Goal: Transaction & Acquisition: Purchase product/service

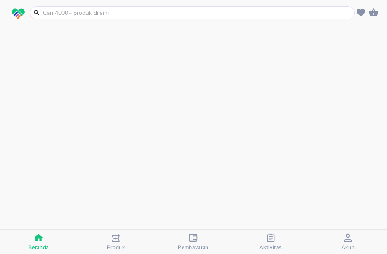
click at [273, 245] on span "Aktivitas" at bounding box center [271, 247] width 22 height 7
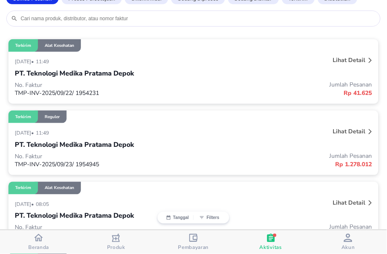
scroll to position [94, 0]
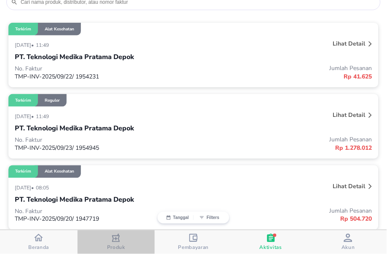
click at [114, 237] on icon "button" at bounding box center [116, 238] width 8 height 8
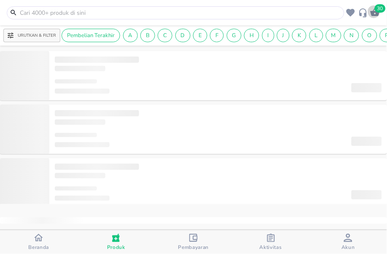
click at [377, 13] on icon "button" at bounding box center [375, 12] width 9 height 8
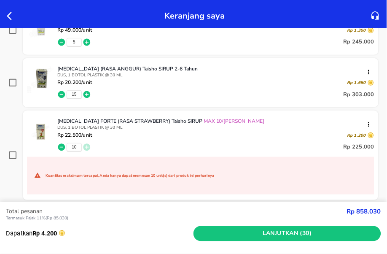
scroll to position [187, 0]
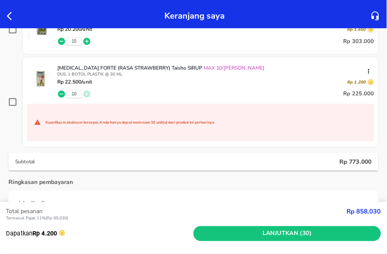
click at [9, 16] on icon "button" at bounding box center [12, 16] width 10 height 10
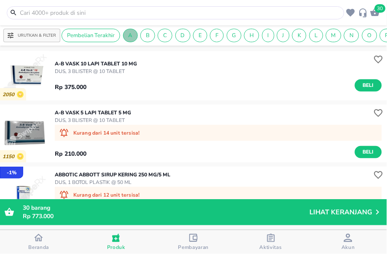
click at [128, 35] on span "A" at bounding box center [131, 36] width 14 height 8
click at [64, 10] on input "text" at bounding box center [181, 12] width 324 height 9
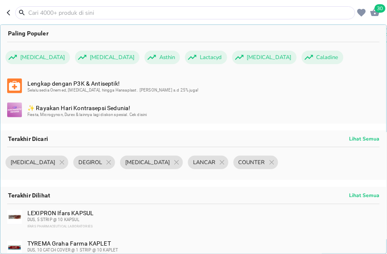
click at [46, 13] on input "text" at bounding box center [190, 12] width 326 height 9
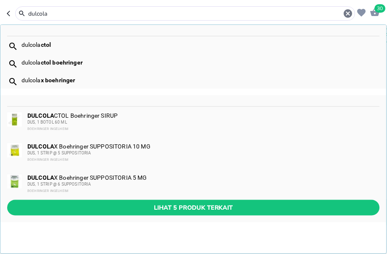
type input "dulcola"
click at [49, 49] on div "dulcola ctol" at bounding box center [193, 45] width 386 height 18
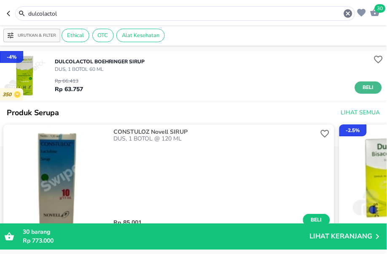
click at [366, 87] on span "Beli" at bounding box center [369, 87] width 14 height 9
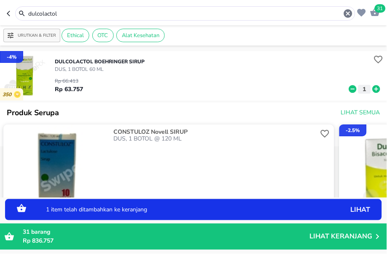
click at [373, 87] on icon at bounding box center [377, 89] width 8 height 8
click at [70, 13] on input "dulcolactol" at bounding box center [185, 13] width 316 height 9
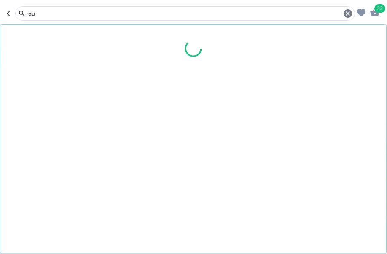
type input "d"
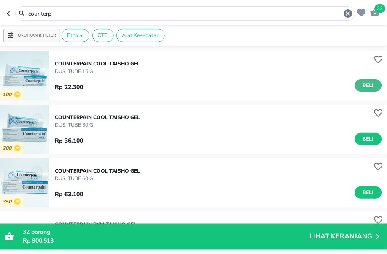
click at [362, 81] on span "Beli" at bounding box center [369, 85] width 14 height 9
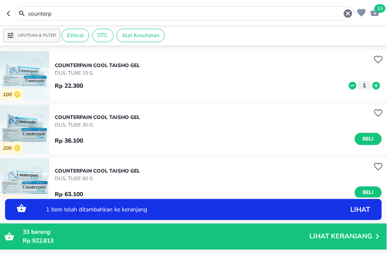
click at [371, 86] on icon at bounding box center [376, 85] width 11 height 9
click at [349, 86] on icon at bounding box center [353, 85] width 8 height 8
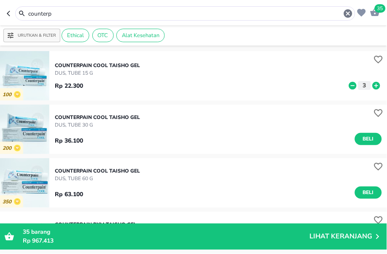
click at [373, 85] on icon at bounding box center [377, 85] width 8 height 8
click at [59, 12] on input "counterp" at bounding box center [185, 13] width 316 height 9
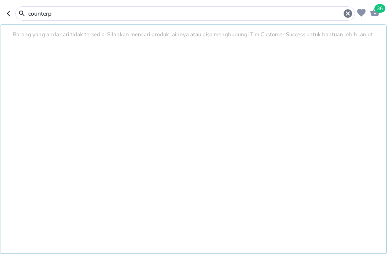
click at [59, 12] on input "counterp" at bounding box center [185, 13] width 316 height 9
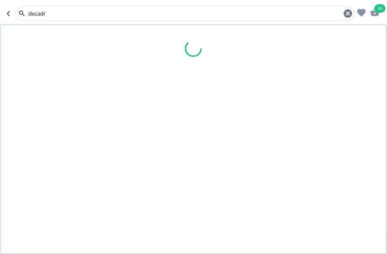
type input "decadr"
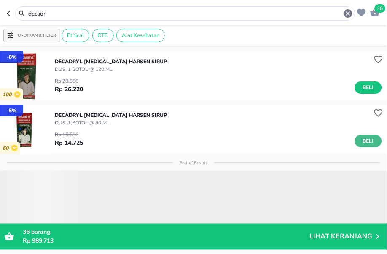
click at [362, 138] on span "Beli" at bounding box center [369, 141] width 14 height 9
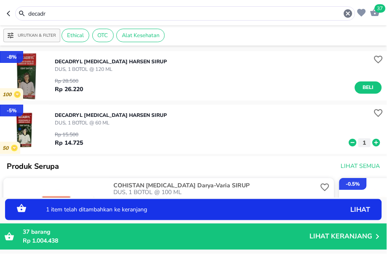
click at [373, 141] on icon at bounding box center [377, 143] width 8 height 8
click at [47, 17] on input "decadr" at bounding box center [185, 13] width 316 height 9
click at [47, 13] on input "decadr" at bounding box center [185, 13] width 316 height 9
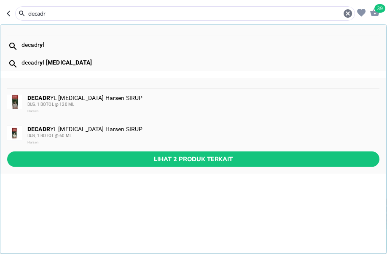
click at [47, 13] on input "decadr" at bounding box center [185, 13] width 316 height 9
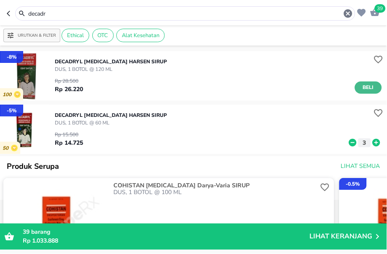
click at [362, 89] on span "Beli" at bounding box center [369, 87] width 14 height 9
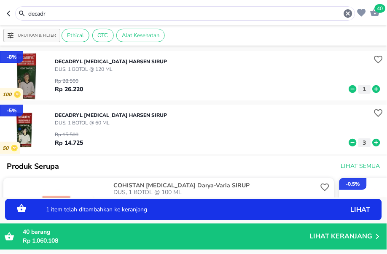
click at [371, 89] on icon at bounding box center [376, 88] width 11 height 9
click at [49, 14] on input "decadr" at bounding box center [185, 13] width 316 height 9
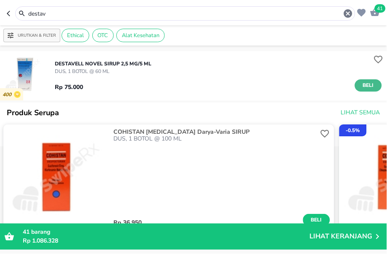
click at [367, 83] on span "Beli" at bounding box center [369, 85] width 14 height 9
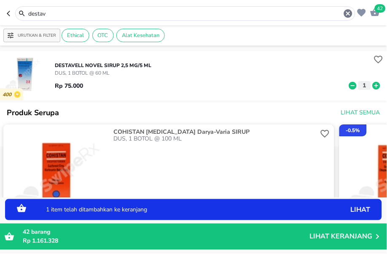
drag, startPoint x: 53, startPoint y: 15, endPoint x: 9, endPoint y: 15, distance: 43.9
click at [9, 15] on div "destav" at bounding box center [181, 13] width 349 height 14
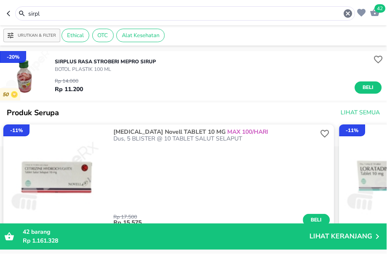
click at [47, 13] on input "sirpl" at bounding box center [185, 13] width 316 height 9
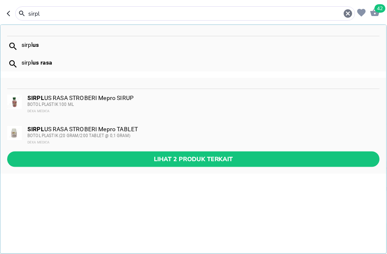
drag, startPoint x: 47, startPoint y: 13, endPoint x: 31, endPoint y: 13, distance: 16.5
click at [31, 13] on input "sirpl" at bounding box center [185, 13] width 316 height 9
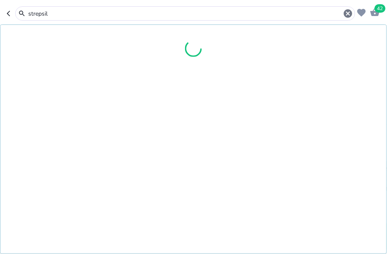
type input "strepsil"
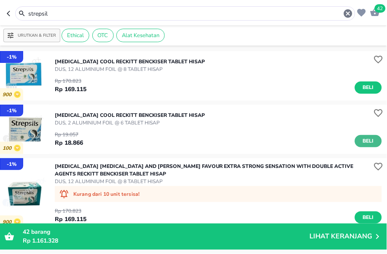
click at [363, 140] on span "Beli" at bounding box center [369, 141] width 14 height 9
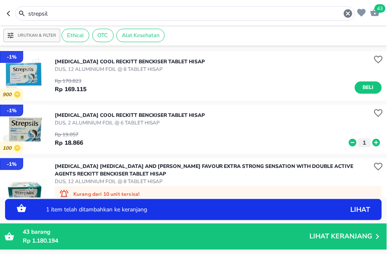
click at [373, 140] on icon at bounding box center [377, 143] width 8 height 8
drag, startPoint x: 54, startPoint y: 18, endPoint x: -8, endPoint y: 5, distance: 63.0
click at [0, 0] on html "Halo Apotek Kondang Sehat Sejahtera, selamat datang! 44 strepsil Urutkan & Filt…" at bounding box center [193, 0] width 387 height 0
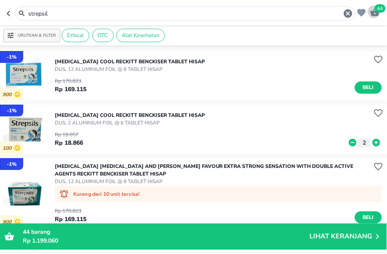
click at [373, 10] on icon "button" at bounding box center [375, 12] width 10 height 10
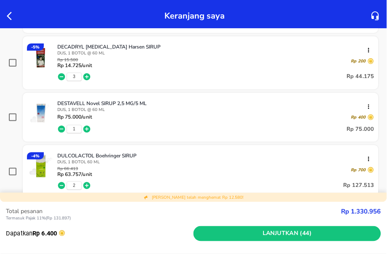
scroll to position [281, 0]
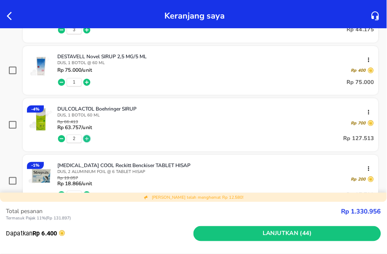
click at [89, 139] on icon "button" at bounding box center [87, 138] width 7 height 7
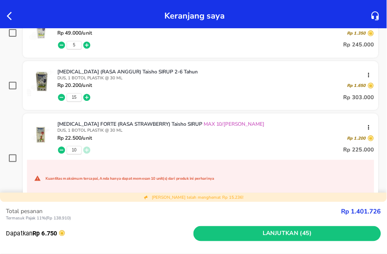
scroll to position [469, 0]
